Goal: Task Accomplishment & Management: Manage account settings

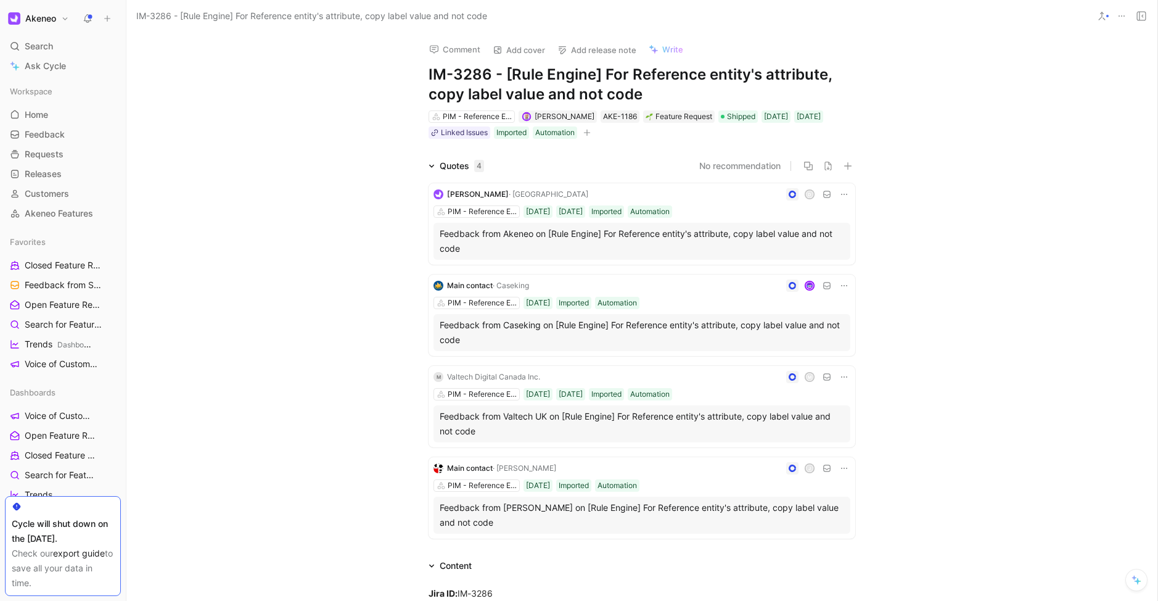
click at [86, 17] on icon at bounding box center [88, 19] width 10 height 10
click at [52, 120] on link "Home G then H" at bounding box center [63, 114] width 116 height 18
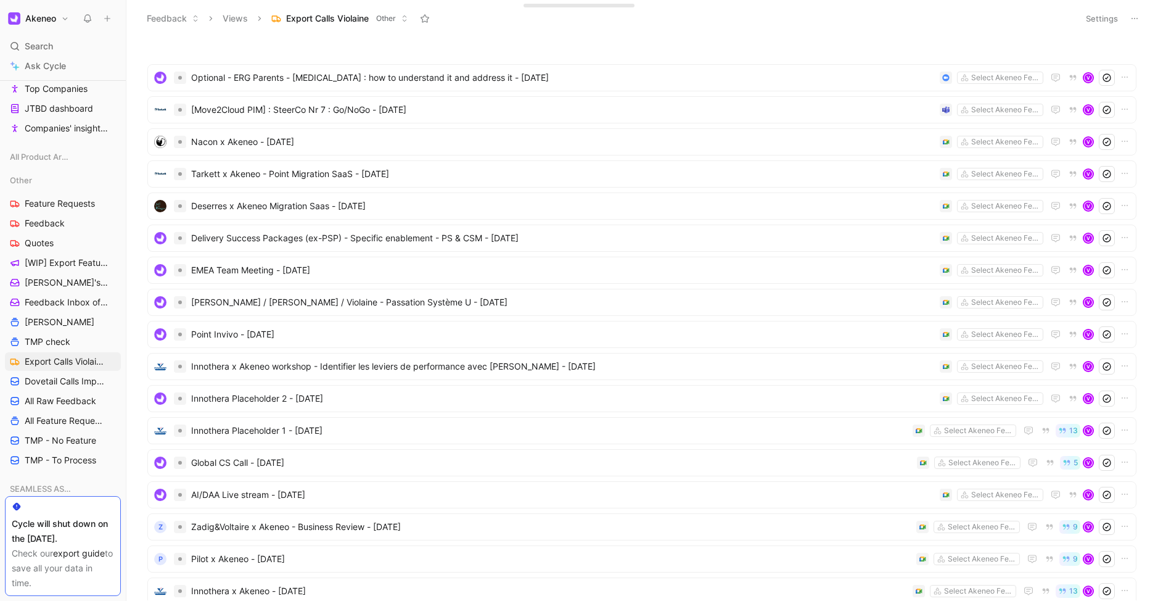
scroll to position [426, 0]
click at [68, 362] on span "Export Calls Violaine" at bounding box center [64, 361] width 79 height 12
click at [1106, 20] on button "Settings" at bounding box center [1101, 18] width 43 height 17
click at [1133, 18] on icon at bounding box center [1135, 19] width 10 height 10
click at [1103, 15] on button "Settings" at bounding box center [1101, 18] width 43 height 17
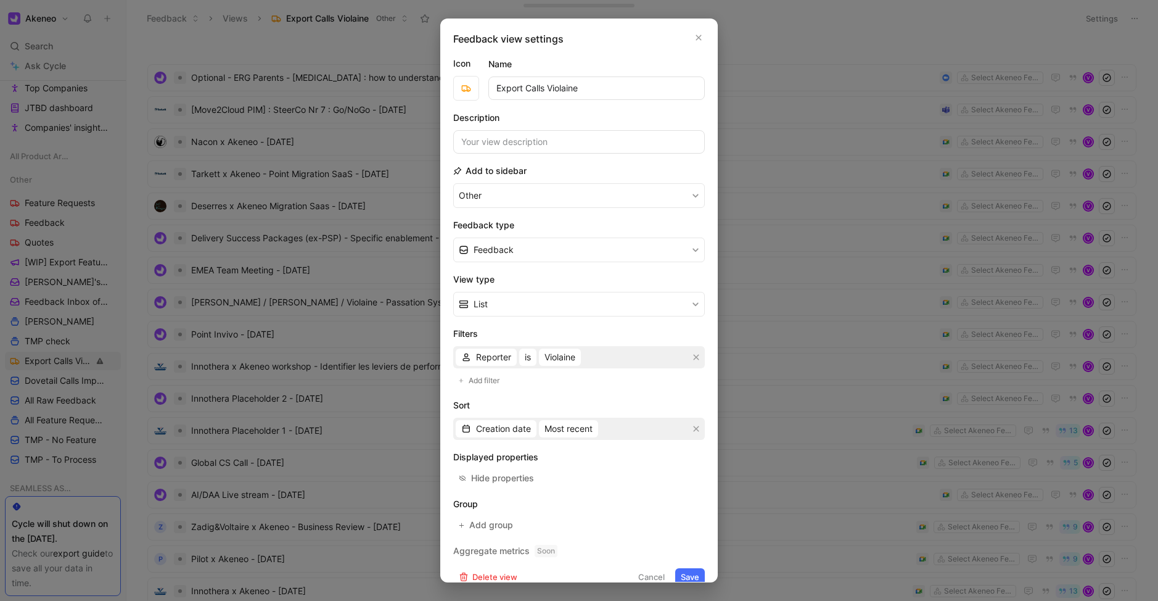
scroll to position [16, 0]
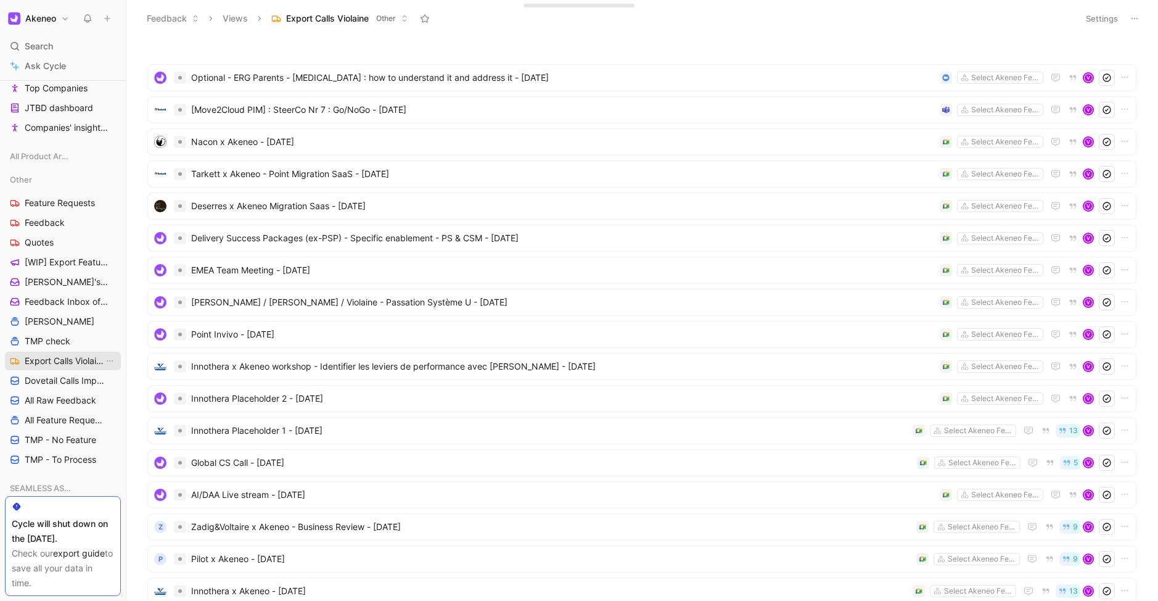
click at [61, 363] on span "Export Calls Violaine" at bounding box center [64, 361] width 79 height 12
click at [66, 22] on button "Akeneo" at bounding box center [38, 18] width 67 height 17
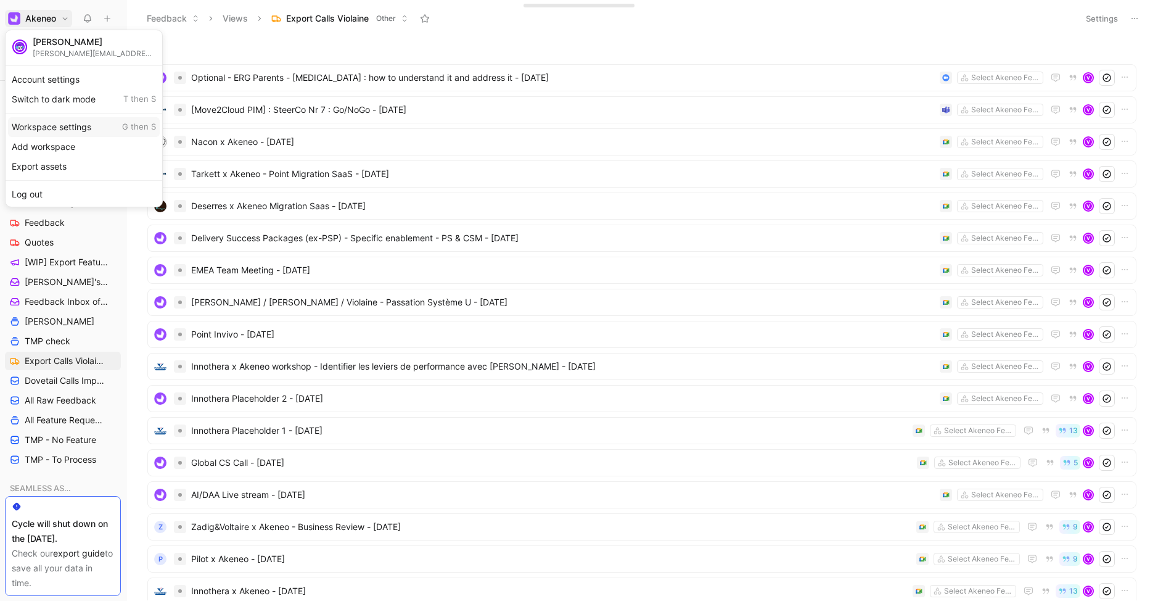
click at [64, 130] on div "Workspace settings G then S" at bounding box center [84, 127] width 152 height 20
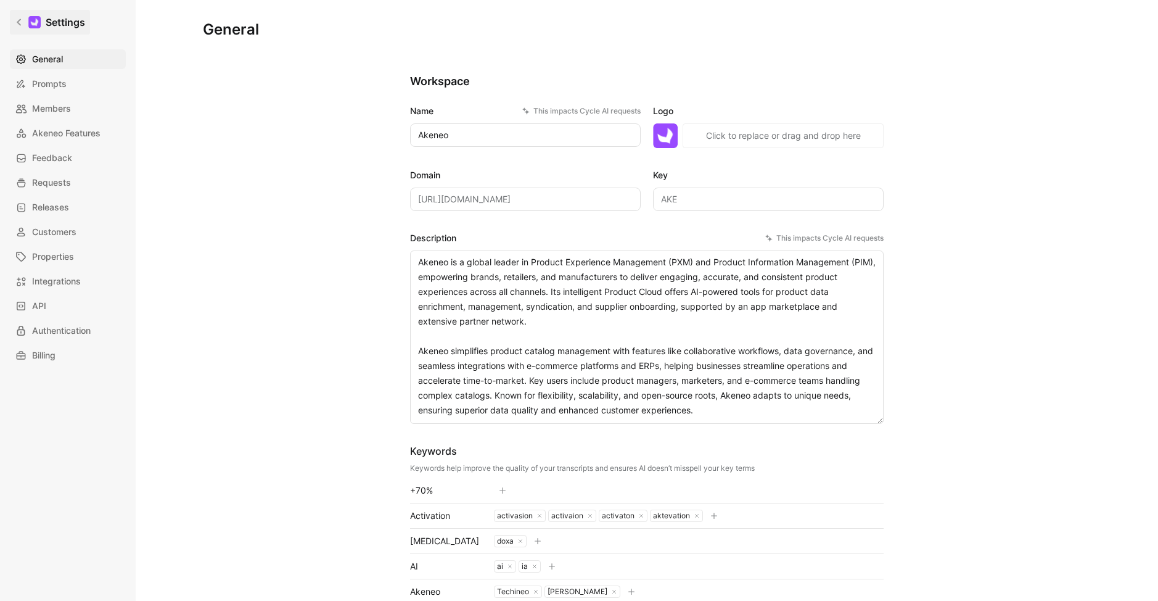
click at [20, 18] on icon at bounding box center [19, 22] width 9 height 9
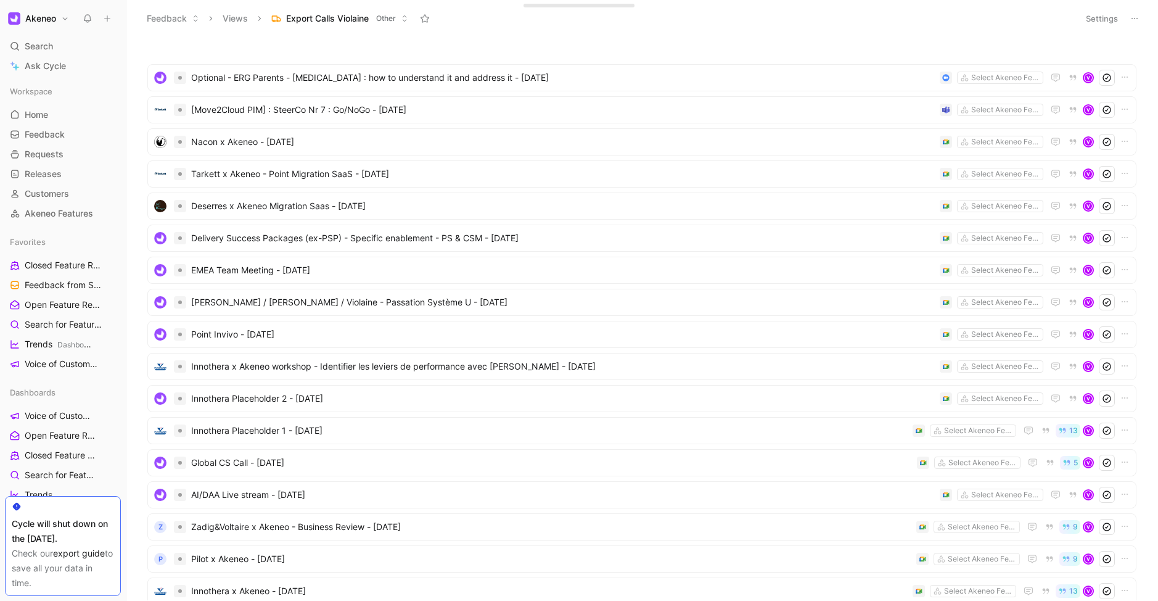
click at [49, 11] on button "Akeneo" at bounding box center [38, 18] width 67 height 17
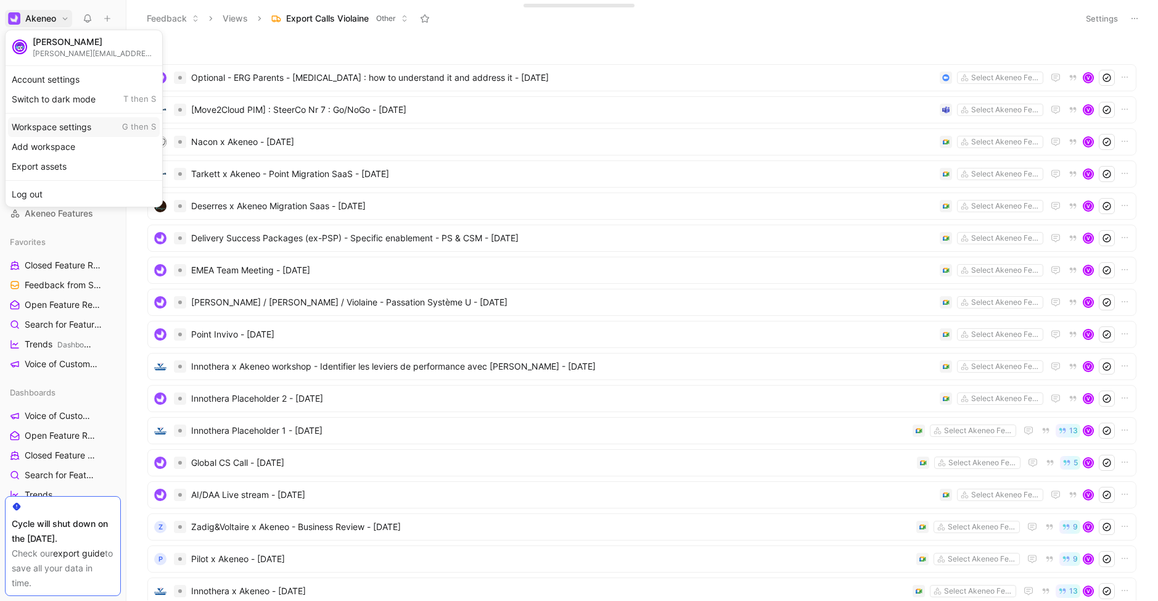
click at [59, 122] on div "Workspace settings G then S" at bounding box center [84, 127] width 152 height 20
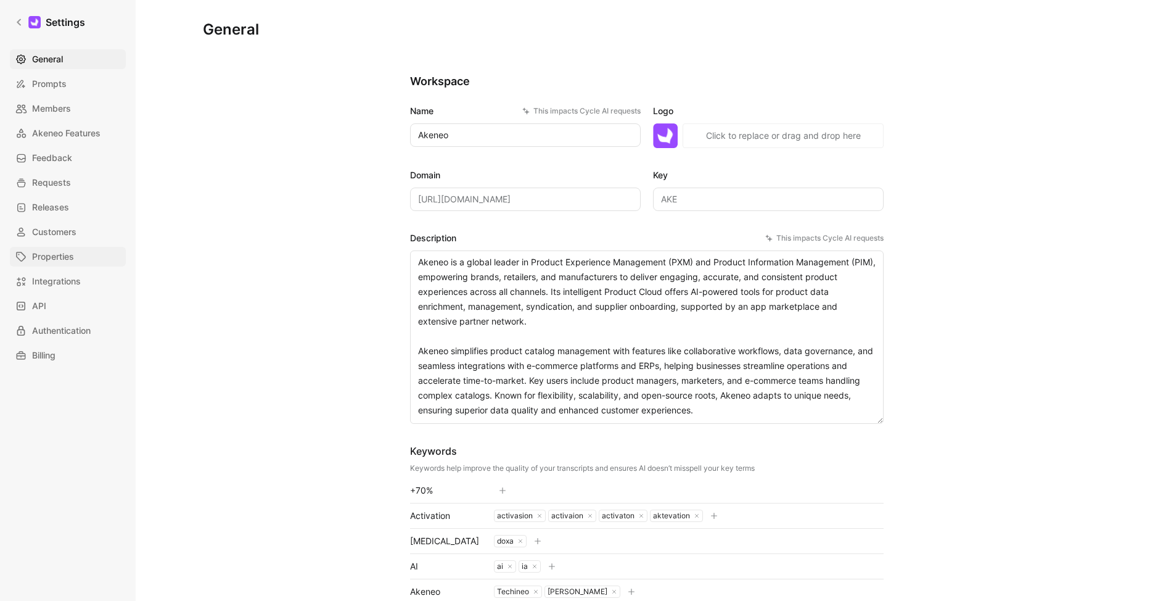
click at [68, 257] on span "Properties" at bounding box center [53, 256] width 42 height 15
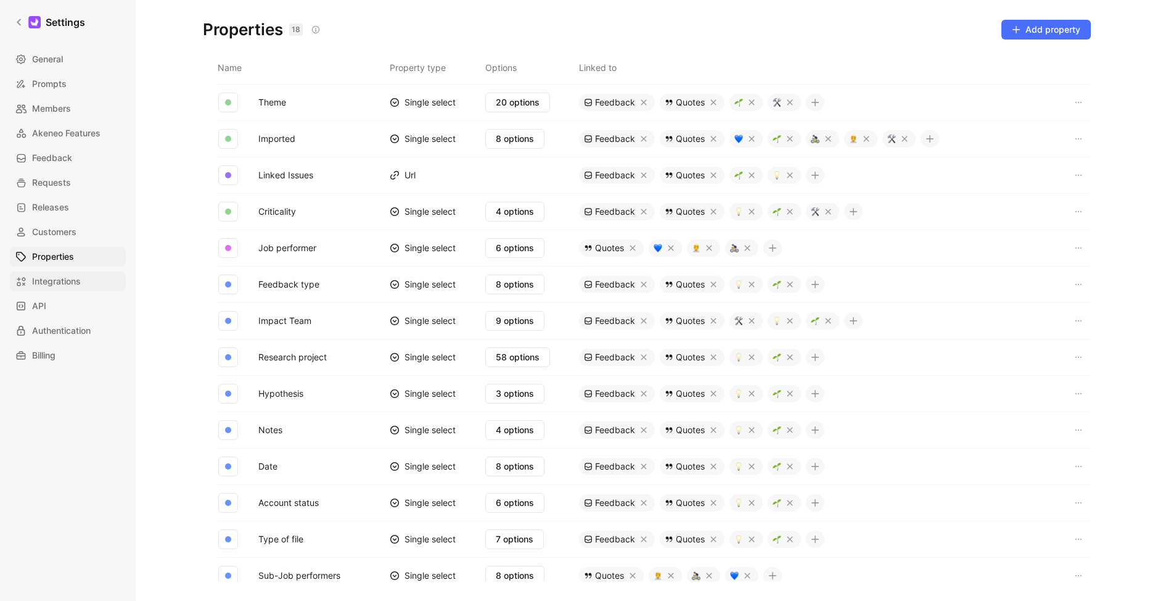
click at [69, 284] on span "Integrations" at bounding box center [56, 281] width 49 height 15
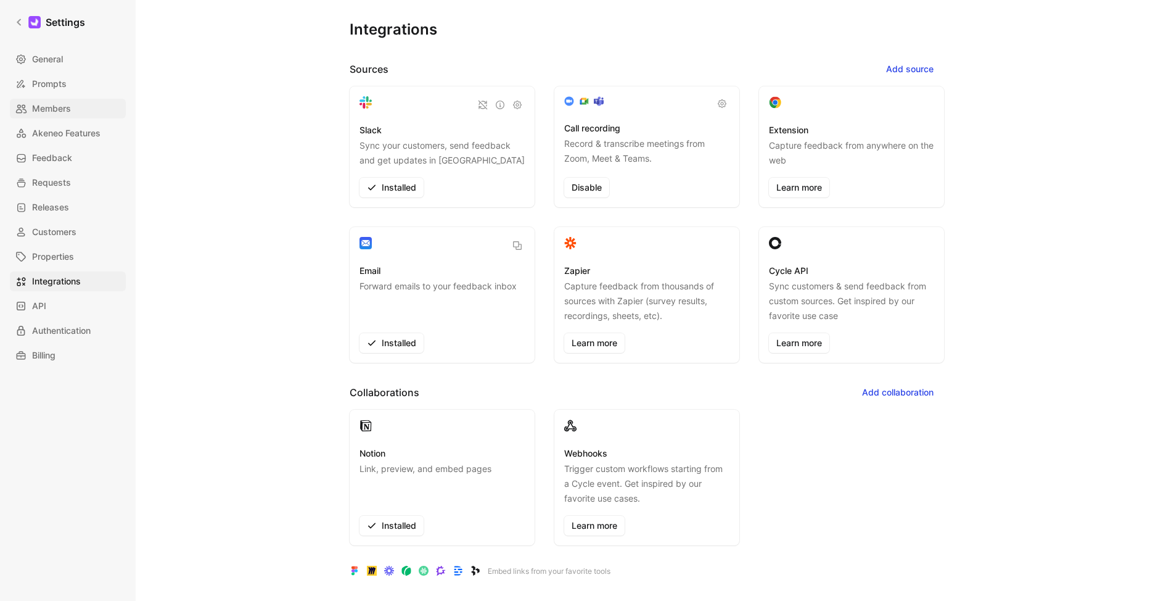
click at [64, 118] on link "Members" at bounding box center [68, 109] width 116 height 20
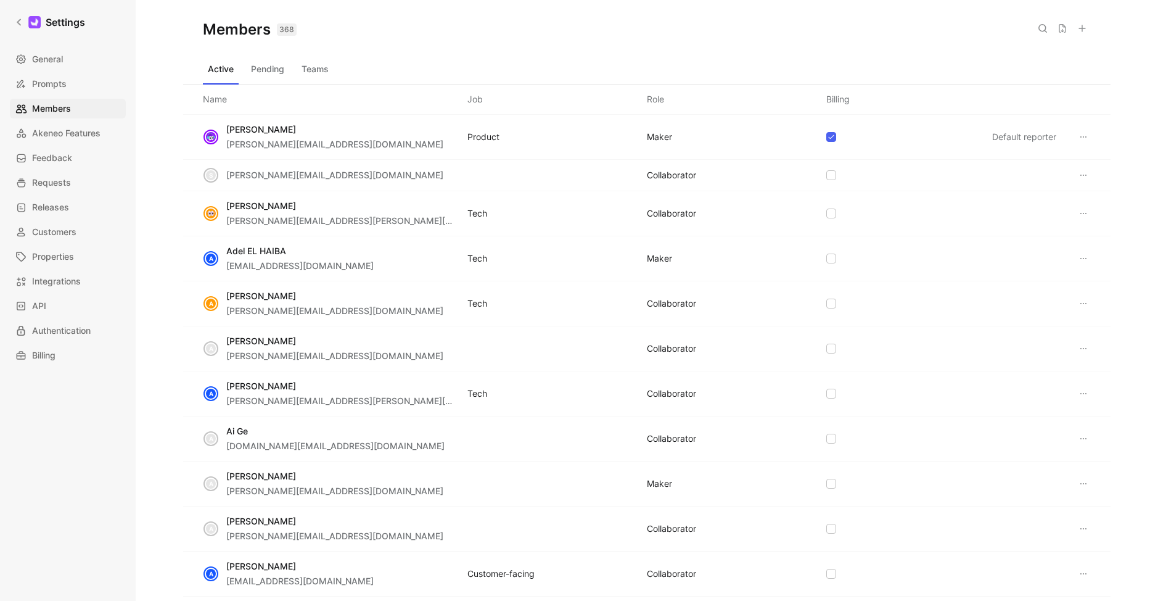
click at [59, 94] on div "General Prompts Members Akeneo Features Feedback Requests Releases Customers Pr…" at bounding box center [72, 207] width 125 height 316
click at [347, 68] on div "Active Pending Teams" at bounding box center [647, 71] width 888 height 25
click at [320, 66] on button "Teams" at bounding box center [315, 69] width 37 height 20
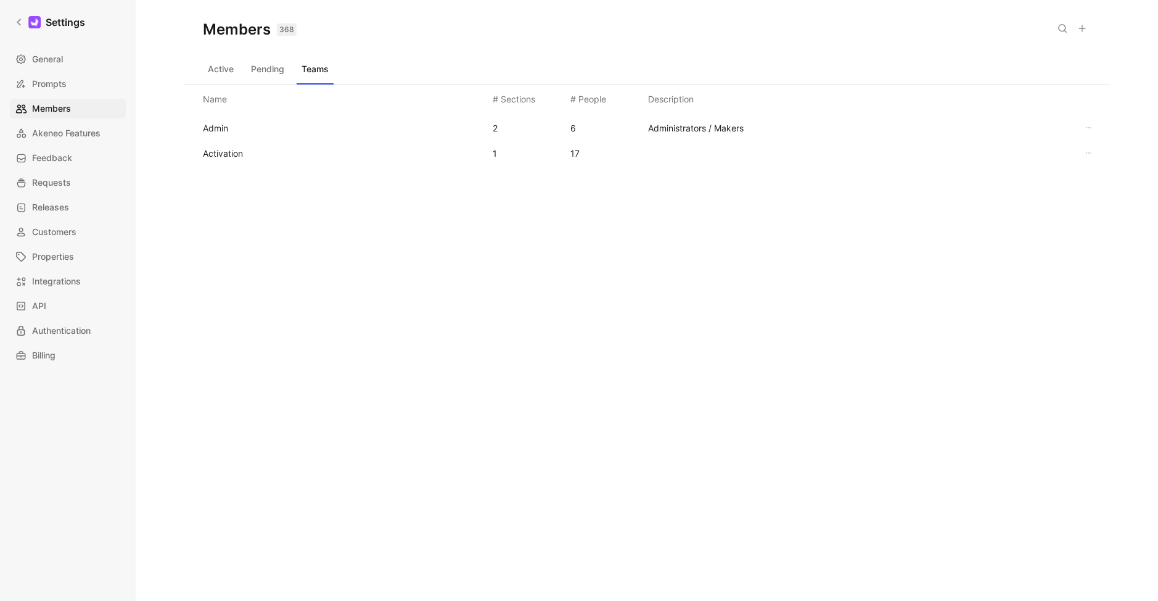
click at [238, 134] on span "Admin" at bounding box center [343, 128] width 280 height 15
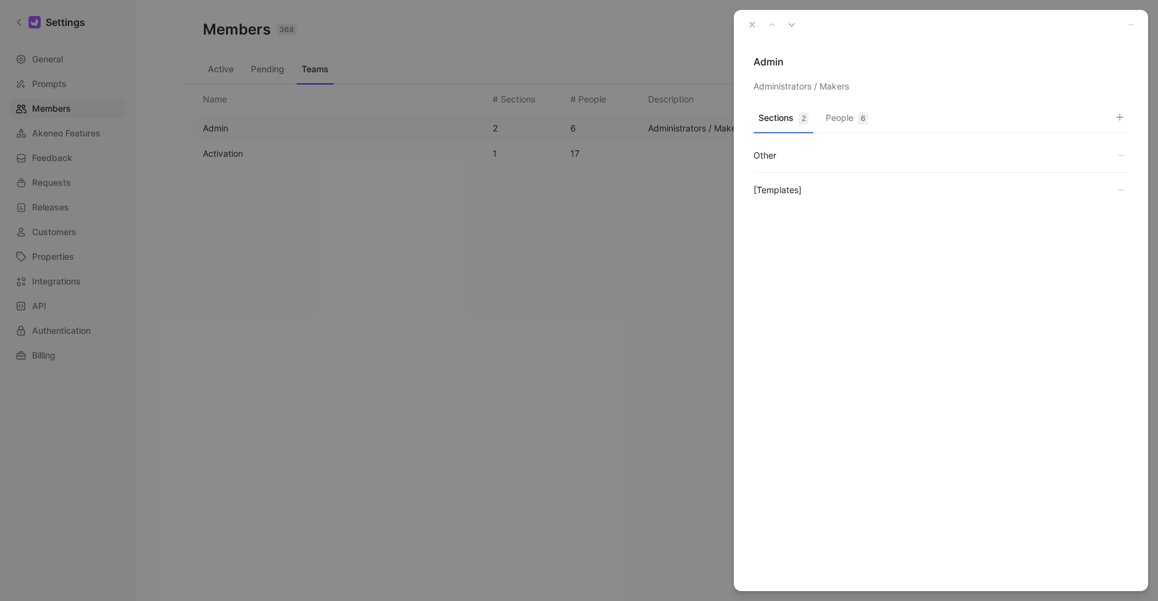
click at [1125, 153] on button "button" at bounding box center [1121, 155] width 15 height 15
click at [952, 239] on div at bounding box center [579, 300] width 1158 height 601
click at [845, 107] on div "Sections 2 People 6 Other [Templates]" at bounding box center [941, 206] width 414 height 200
click at [846, 117] on button "People 6" at bounding box center [847, 121] width 52 height 24
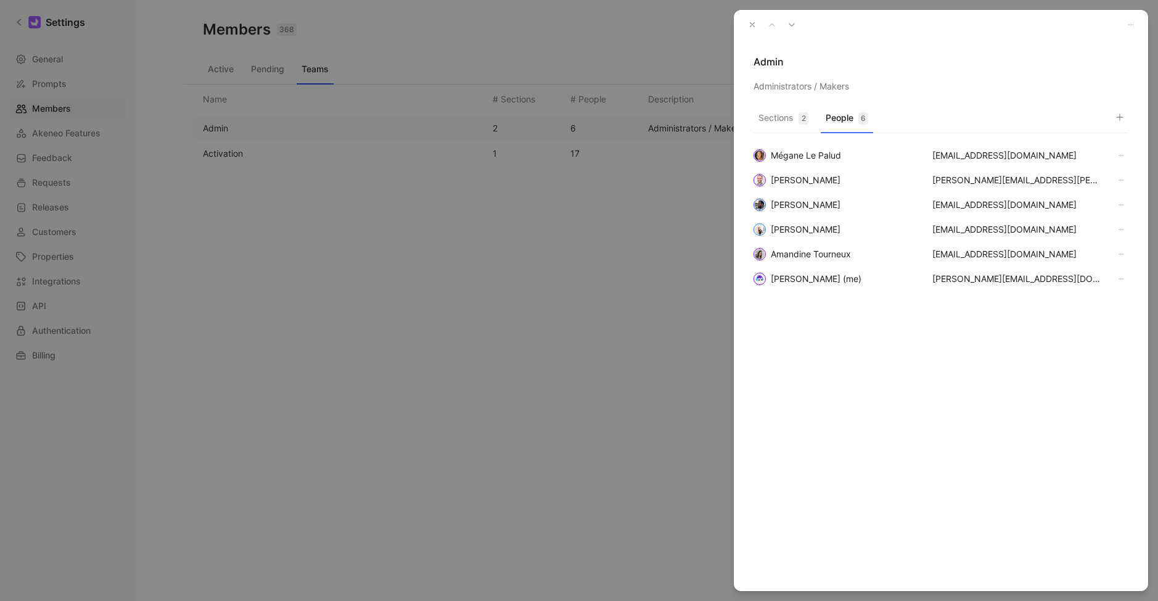
click at [786, 118] on button "Sections 2" at bounding box center [783, 121] width 60 height 24
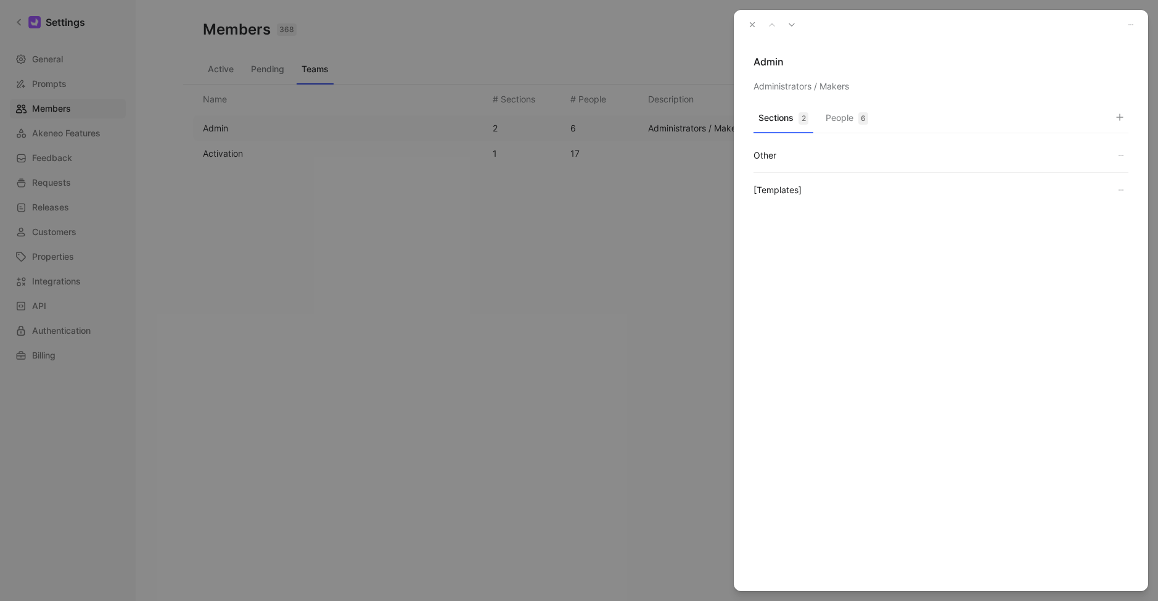
click at [846, 112] on button "People 6" at bounding box center [847, 121] width 52 height 24
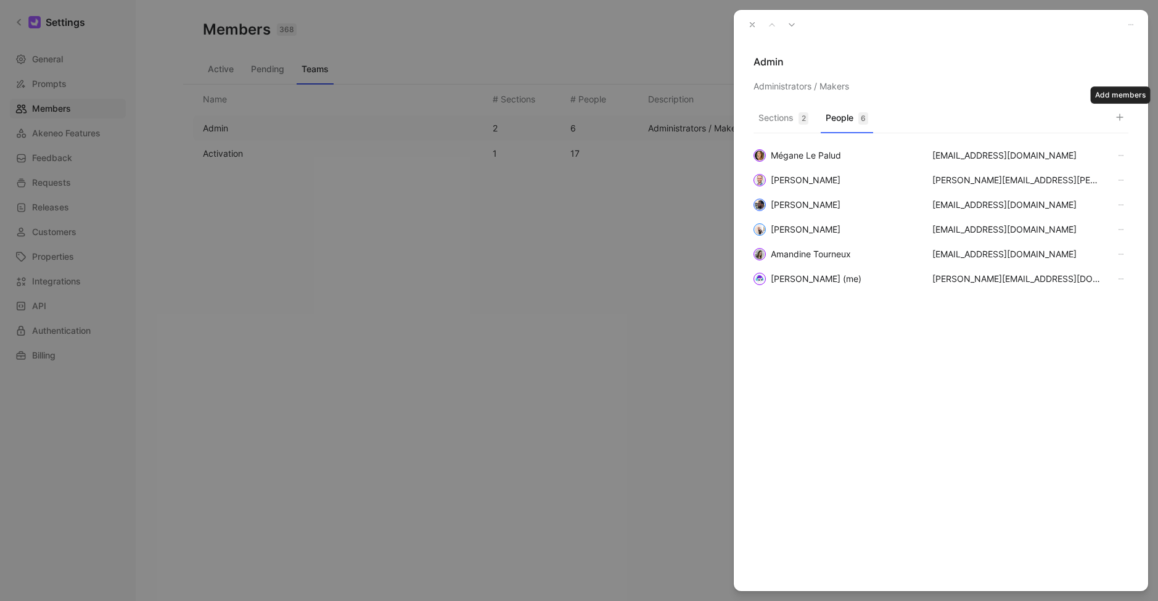
click at [1120, 117] on icon "button" at bounding box center [1120, 117] width 10 height 10
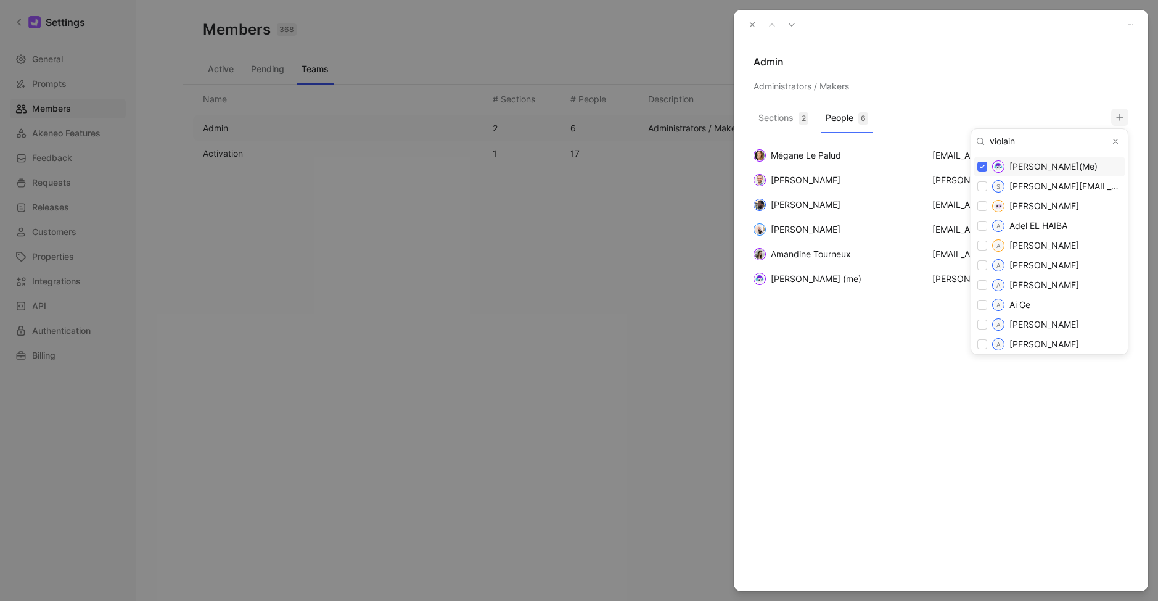
type input "violaine"
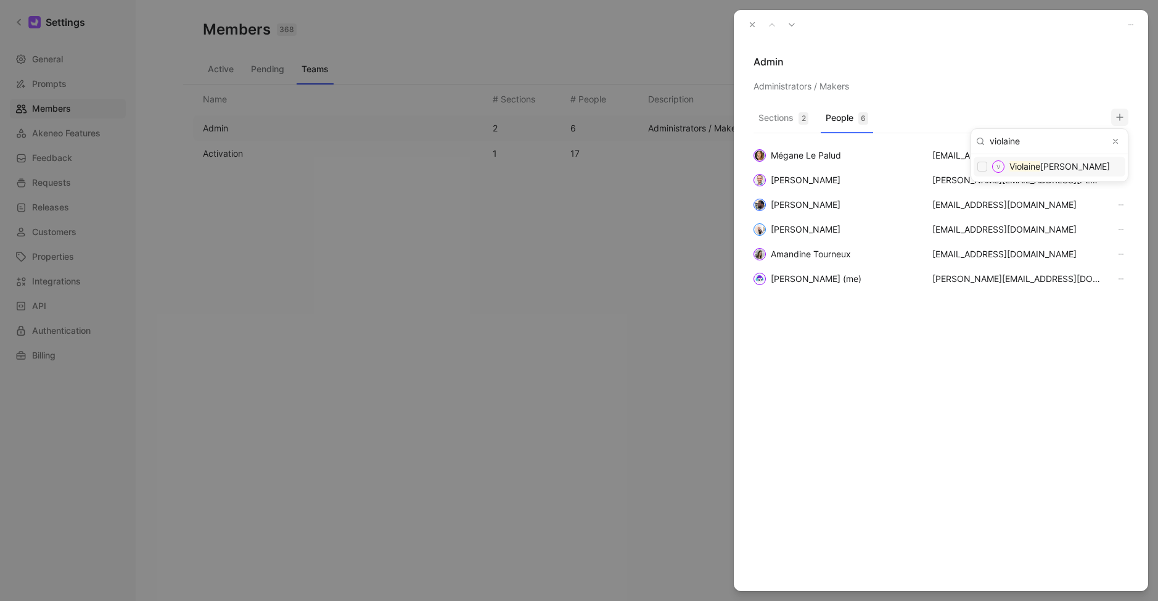
click at [1040, 166] on mark "Violaine" at bounding box center [1024, 166] width 31 height 10
click at [981, 170] on input "checkbox" at bounding box center [982, 167] width 10 height 10
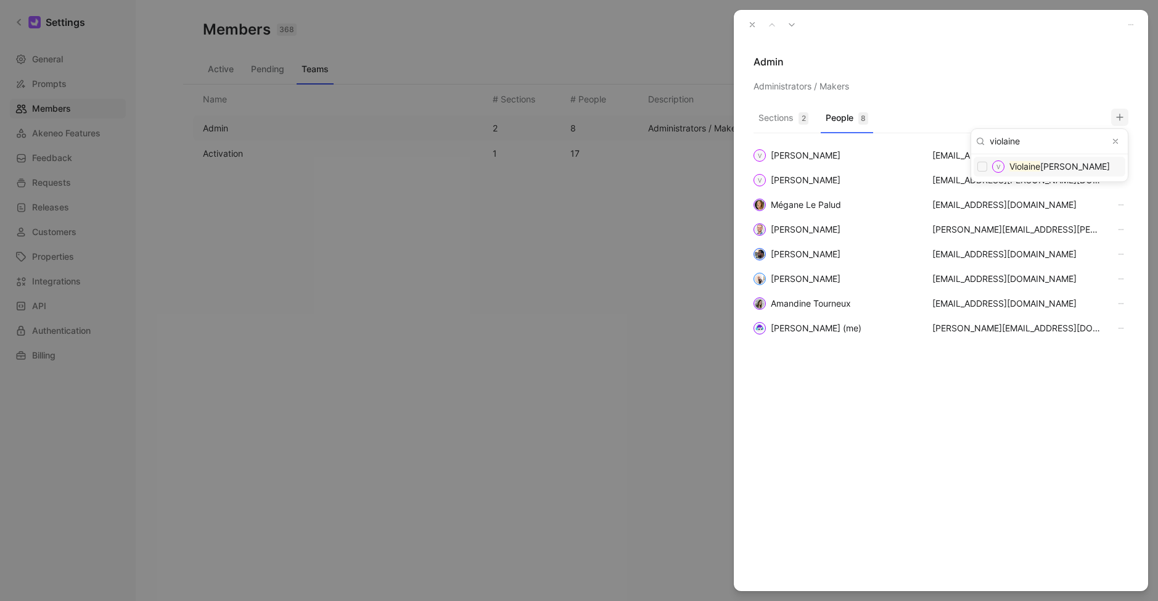
click at [981, 170] on input "checkbox" at bounding box center [982, 167] width 10 height 10
checkbox input "false"
click at [858, 518] on div at bounding box center [579, 300] width 1158 height 601
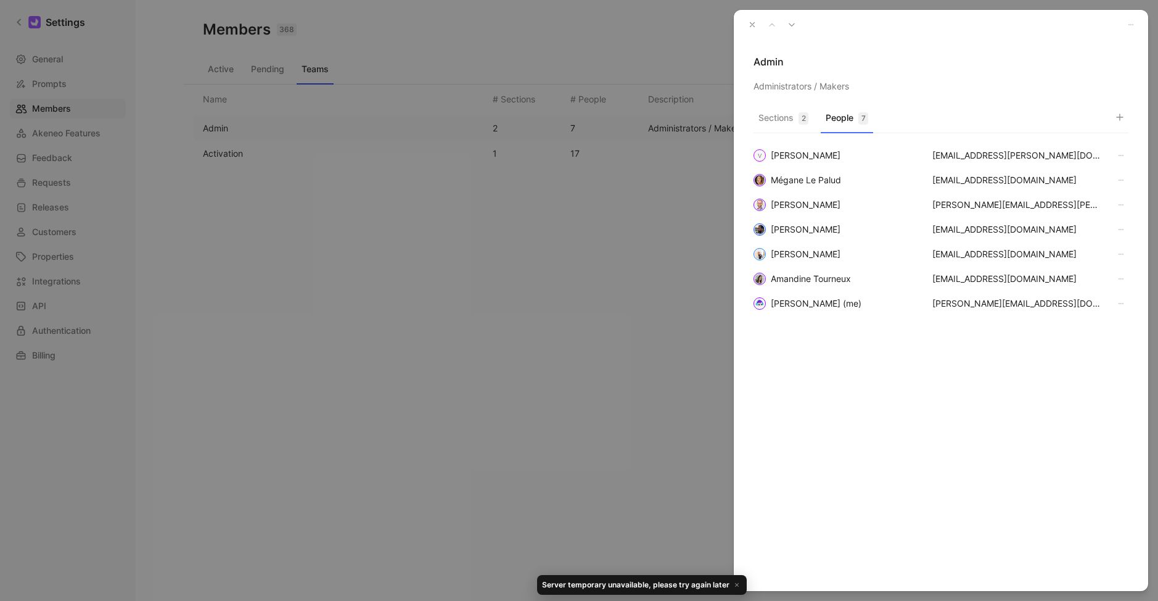
click at [1120, 155] on icon "button" at bounding box center [1120, 155] width 7 height 7
click at [1099, 171] on div "Remove" at bounding box center [1097, 178] width 55 height 20
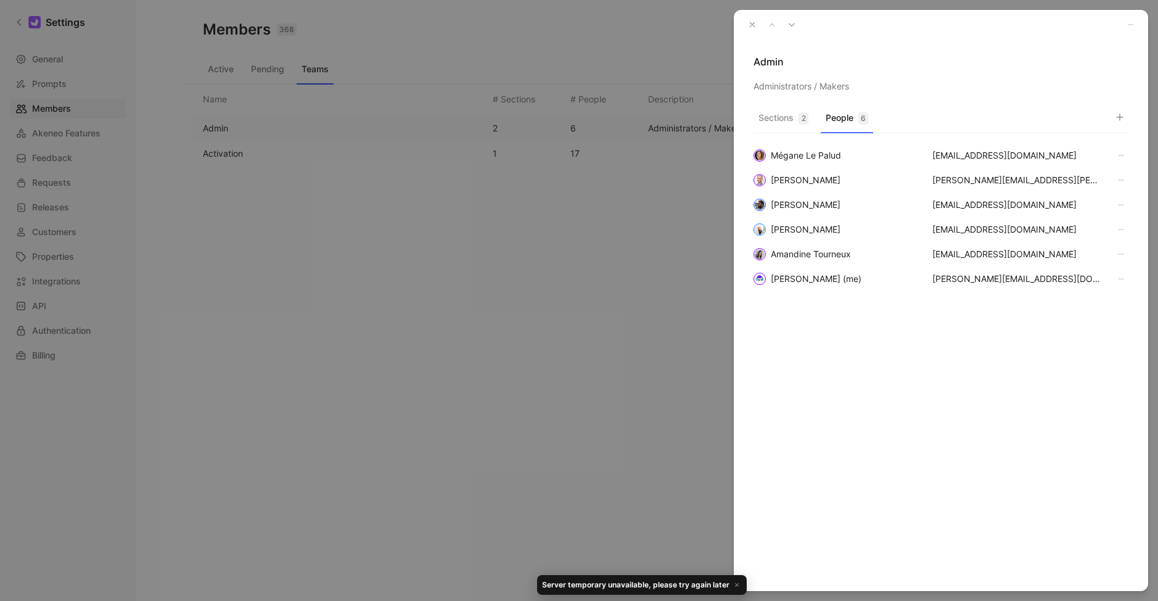
click at [1001, 369] on div "Mégane Le Palud megane.lepalud@akeneo.com Christophe Belval christophe.belval@a…" at bounding box center [941, 261] width 414 height 257
click at [1130, 115] on div "Sections 2 People 6 Mégane Le Palud megane.lepalud@akeneo.com Christophe Belval…" at bounding box center [941, 248] width 414 height 284
click at [1116, 115] on icon "button" at bounding box center [1120, 117] width 10 height 10
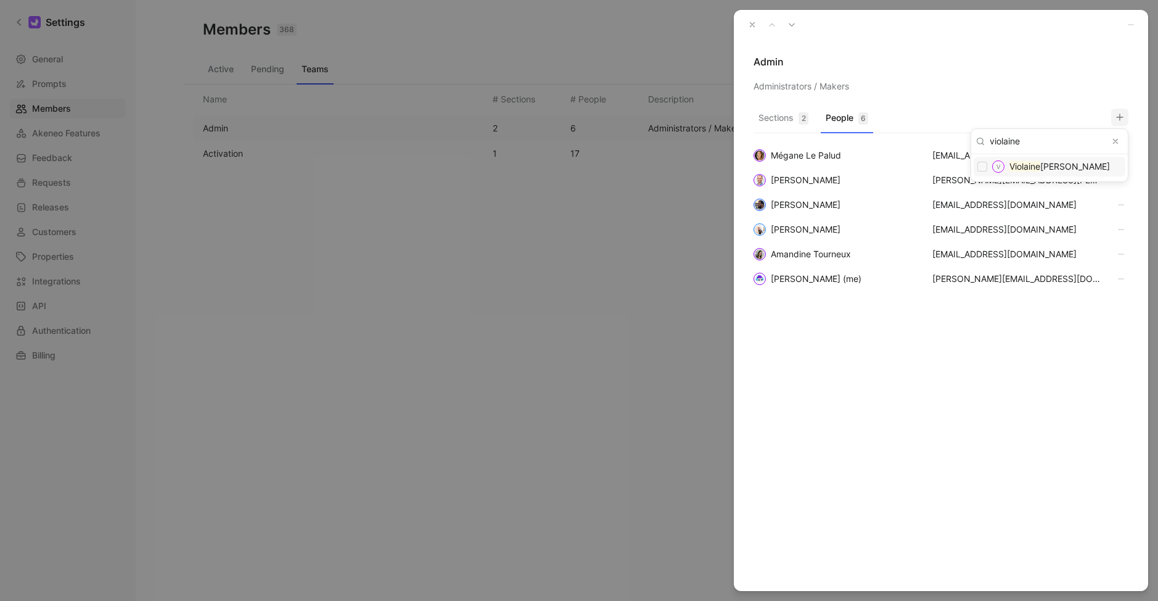
click at [1052, 168] on span "Robet" at bounding box center [1075, 166] width 70 height 10
checkbox input "false"
click at [845, 414] on div at bounding box center [579, 300] width 1158 height 601
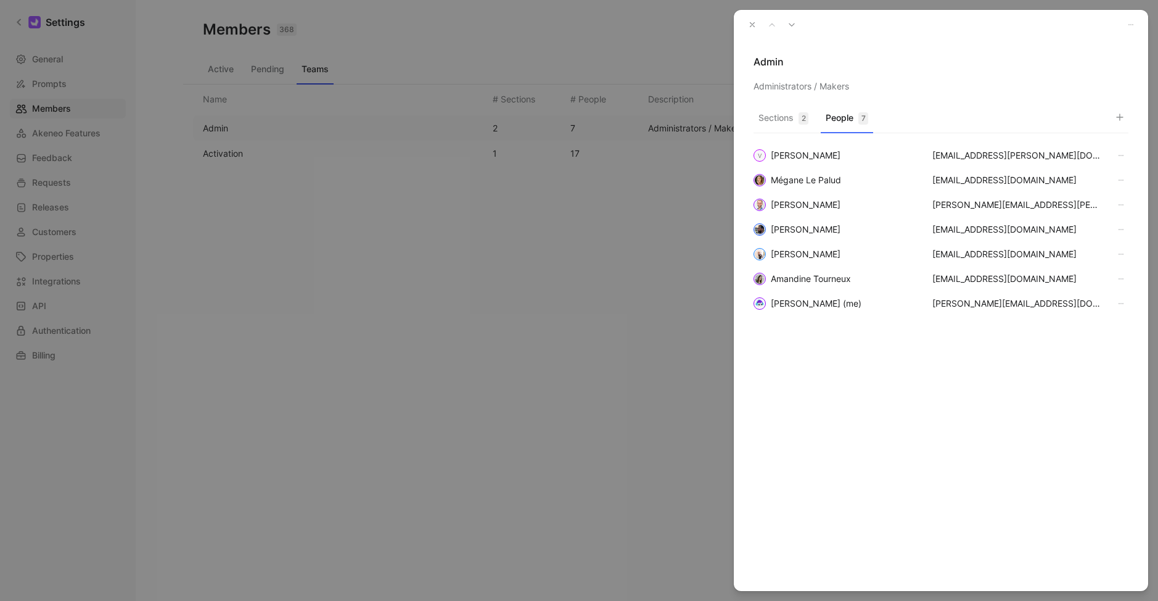
click at [750, 22] on icon "button" at bounding box center [752, 24] width 9 height 9
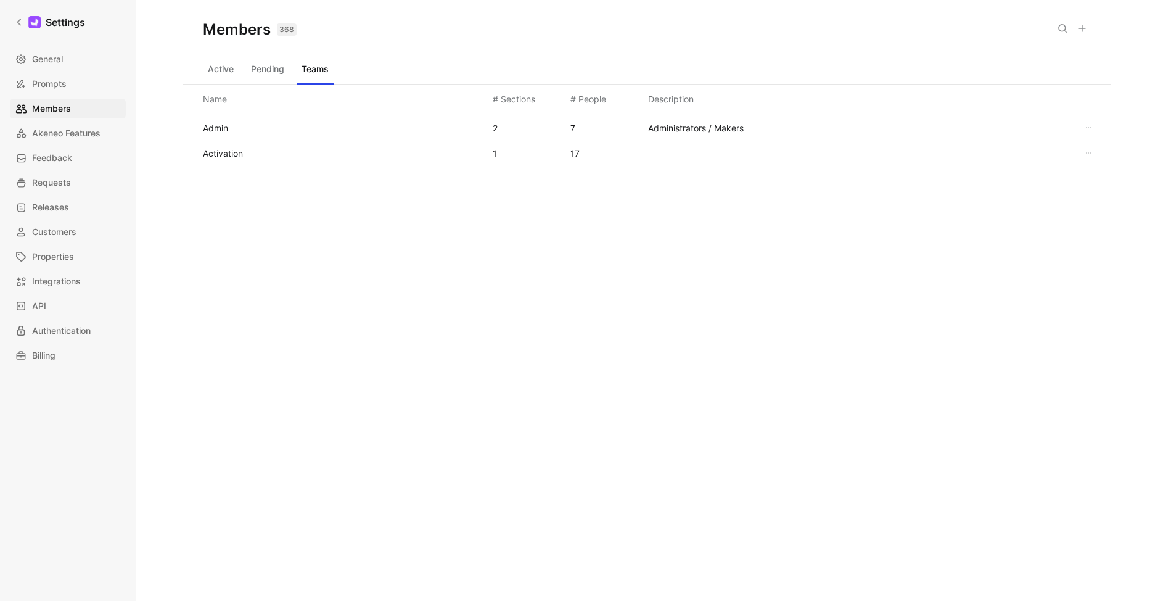
click at [418, 249] on div "Admin 2 7 Administrators / Makers Activation 1 17" at bounding box center [646, 189] width 927 height 150
